Goal: Information Seeking & Learning: Learn about a topic

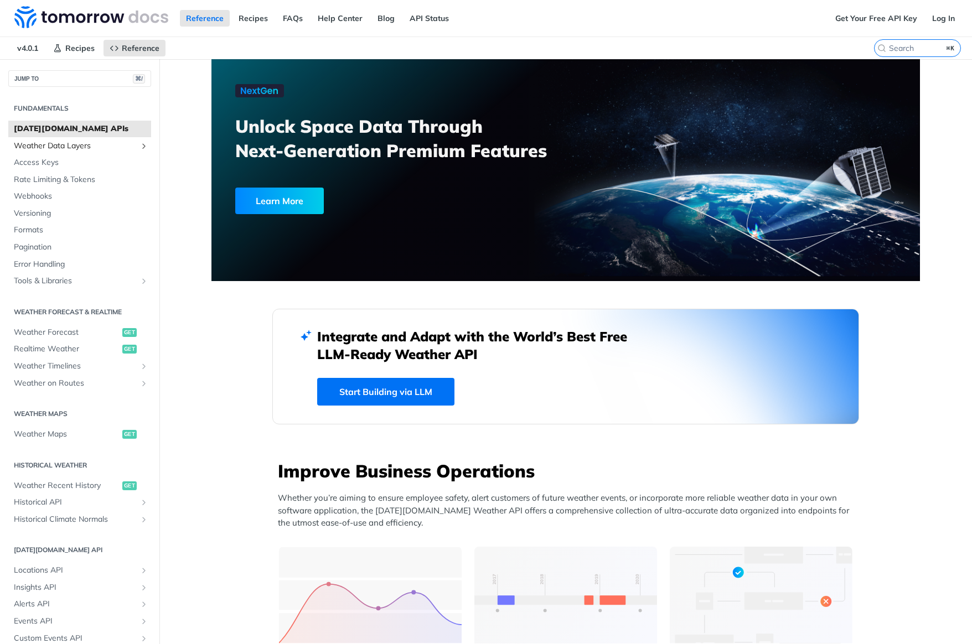
click at [61, 142] on span "Weather Data Layers" at bounding box center [75, 146] width 123 height 11
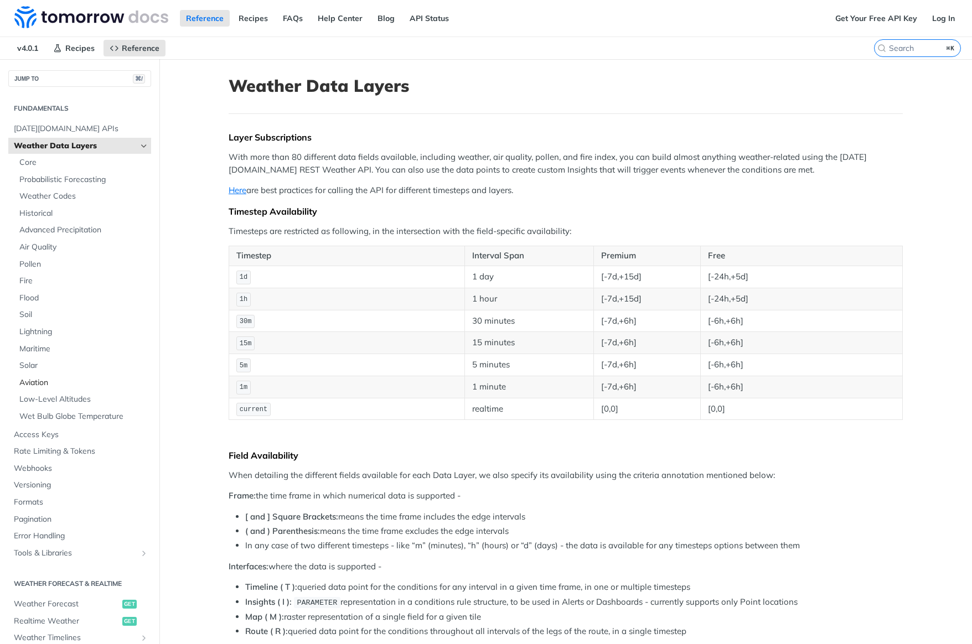
click at [39, 377] on span "Aviation" at bounding box center [83, 382] width 129 height 11
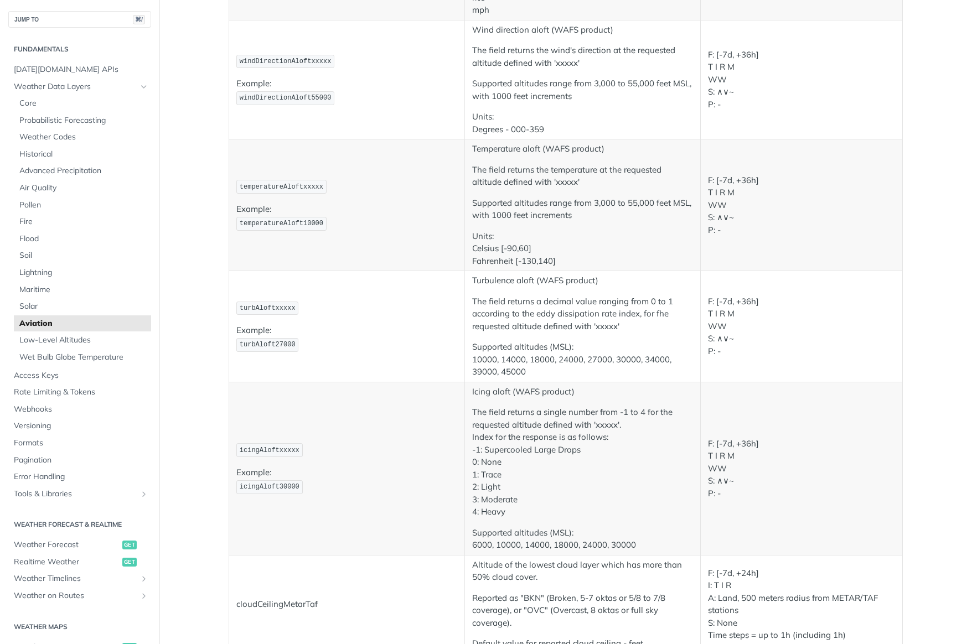
scroll to position [1245, 0]
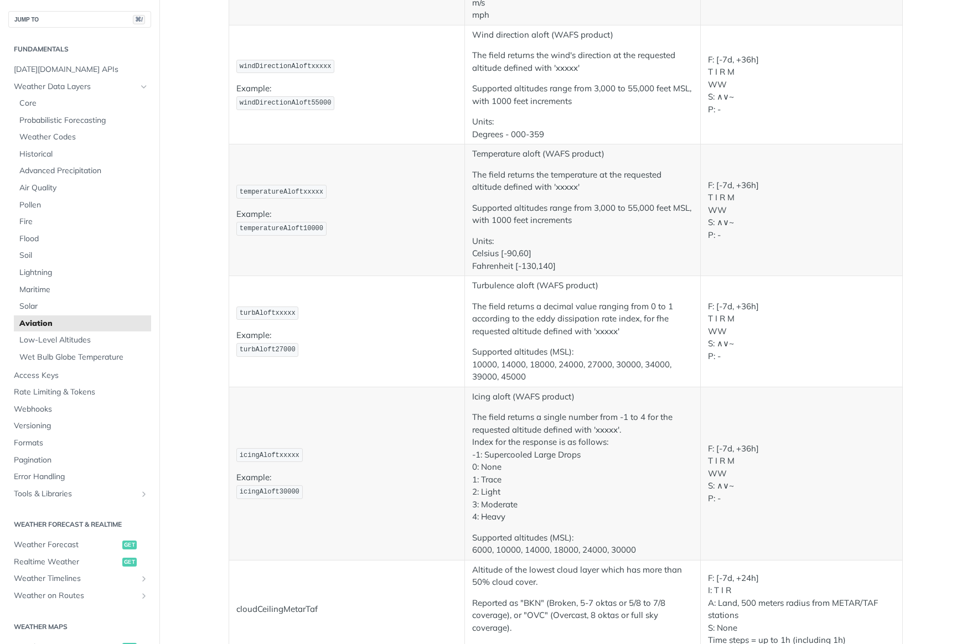
click at [715, 453] on p "F: [-7d, +36h] T I R M WW S: ∧∨~ P: -" at bounding box center [801, 474] width 187 height 63
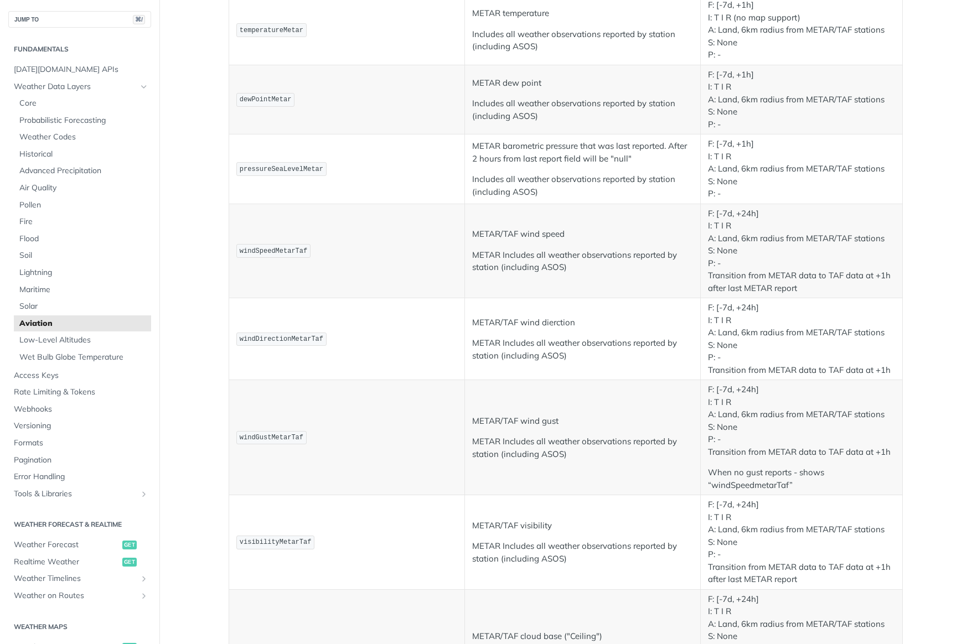
scroll to position [0, 0]
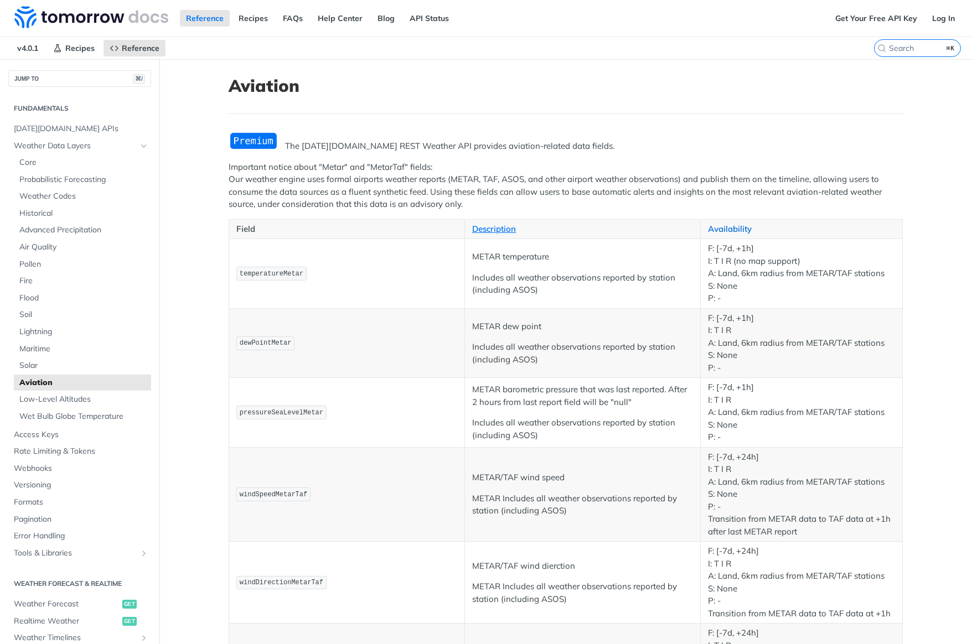
click at [723, 225] on link "Availability" at bounding box center [730, 229] width 44 height 11
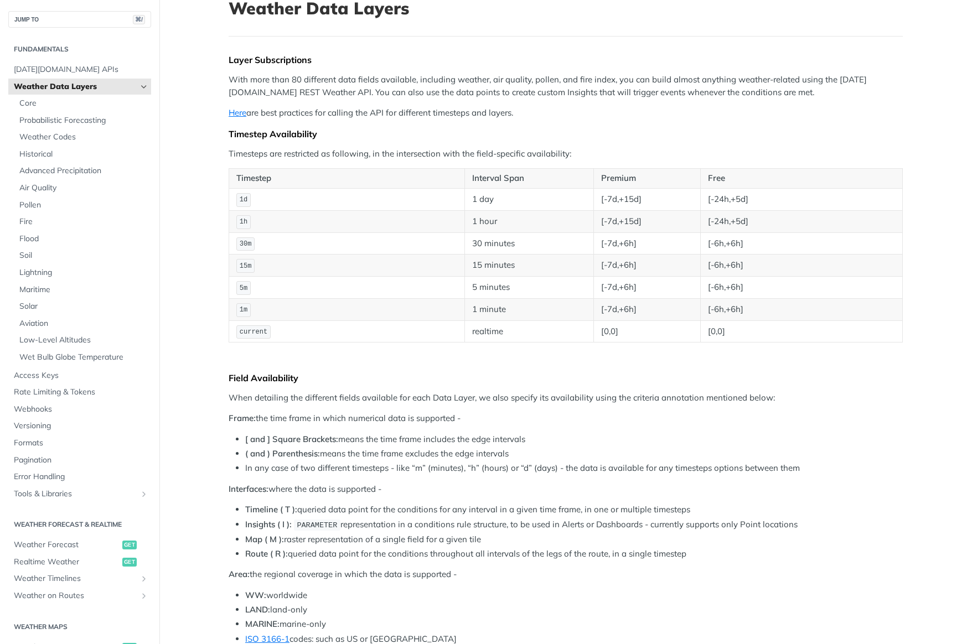
scroll to position [79, 0]
click at [510, 514] on li "Timeline ( T ): queried data point for the conditions for any interval in a giv…" at bounding box center [574, 509] width 658 height 13
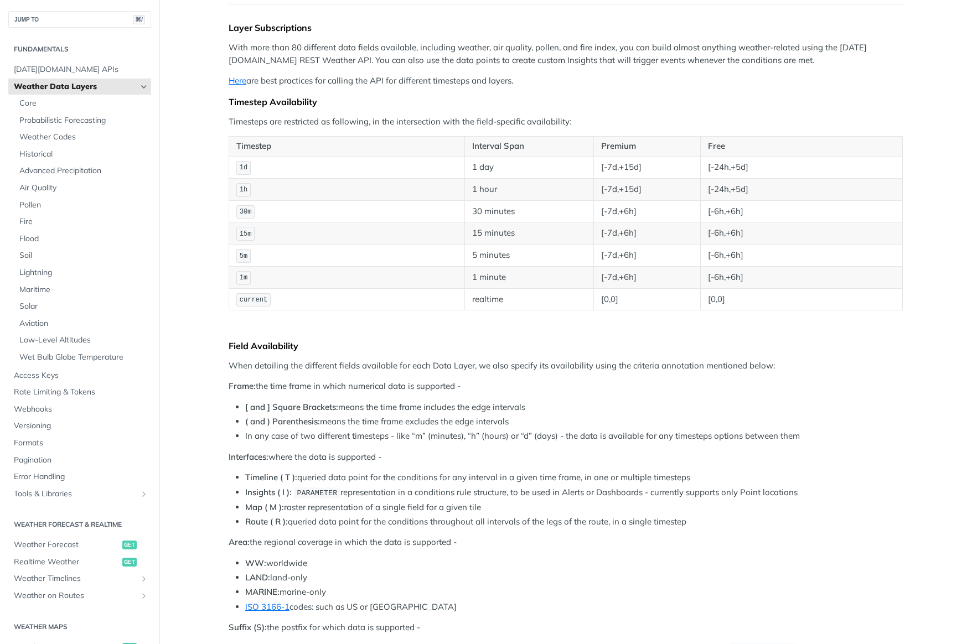
scroll to position [0, 0]
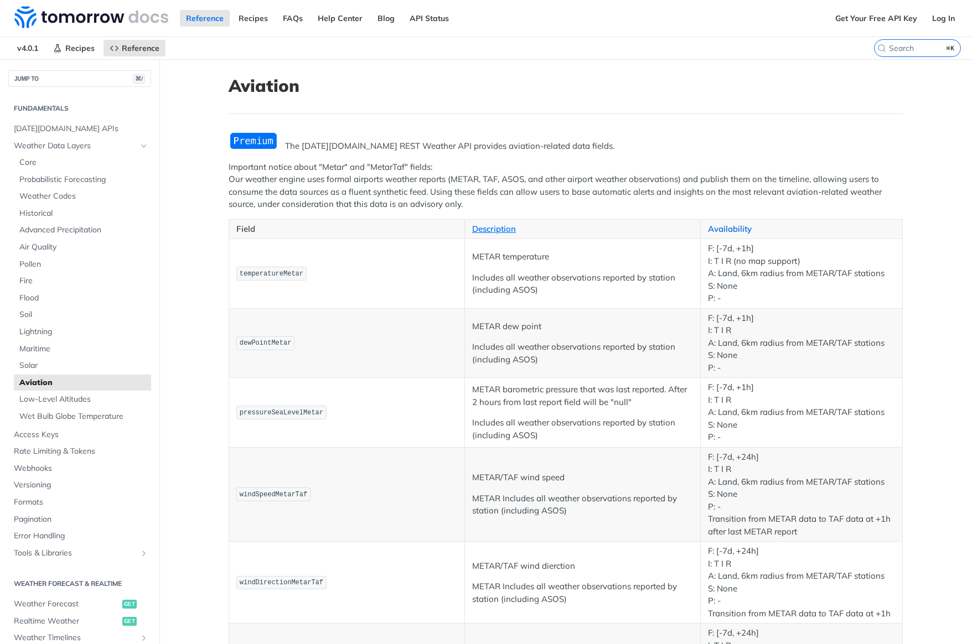
click at [716, 226] on link "Availability" at bounding box center [730, 229] width 44 height 11
